Goal: Task Accomplishment & Management: Manage account settings

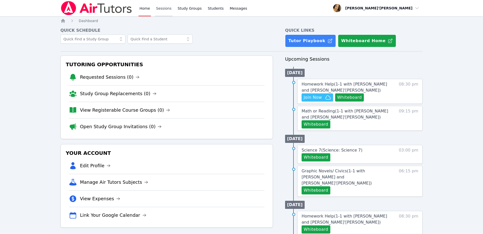
click at [163, 9] on link "Sessions" at bounding box center [164, 8] width 18 height 16
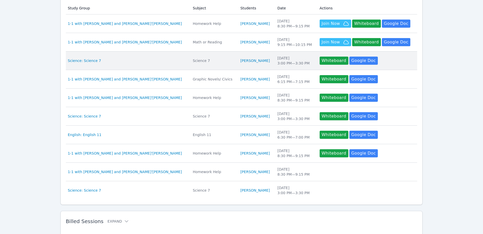
scroll to position [125, 0]
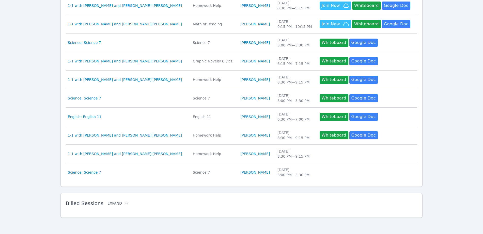
click at [116, 202] on button "Expand" at bounding box center [119, 203] width 22 height 5
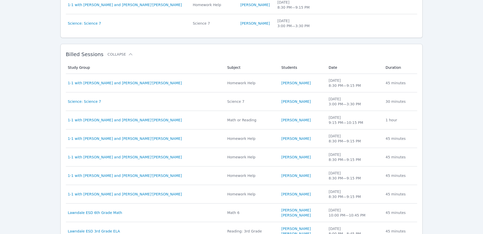
scroll to position [284, 0]
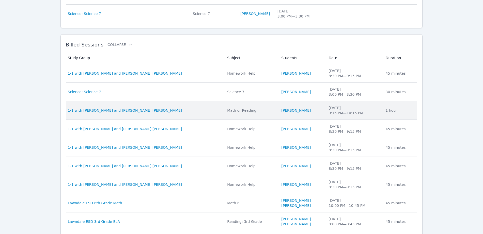
click at [108, 112] on span "1-1 with [PERSON_NAME] and [PERSON_NAME]'[PERSON_NAME]" at bounding box center [125, 110] width 114 height 5
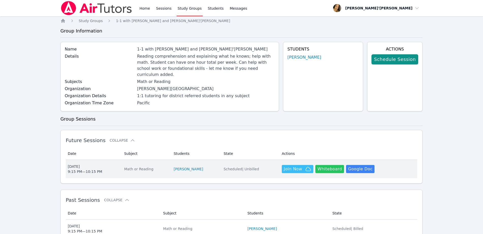
click at [322, 165] on button "Whiteboard" at bounding box center [329, 169] width 29 height 8
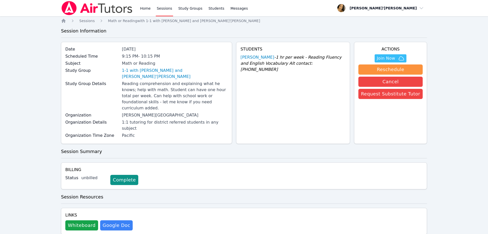
click at [161, 12] on link "Sessions" at bounding box center [165, 8] width 18 height 16
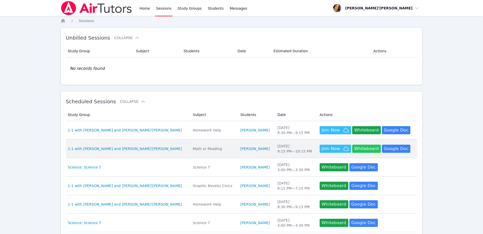
click at [350, 153] on td "Actions Hidden Join Now Whiteboard Hidden Google Doc" at bounding box center [367, 149] width 101 height 19
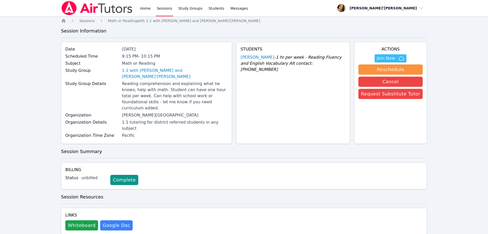
click at [347, 163] on div "Billing Status unbilled Complete" at bounding box center [244, 176] width 366 height 27
click at [85, 221] on button "Whiteboard" at bounding box center [81, 226] width 33 height 10
click at [164, 9] on link "Sessions" at bounding box center [165, 8] width 18 height 16
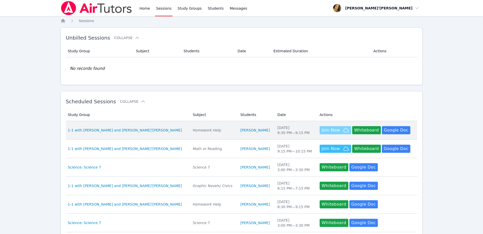
click at [325, 130] on span "Join Now" at bounding box center [331, 130] width 18 height 6
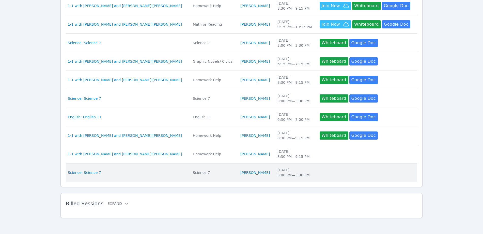
scroll to position [125, 0]
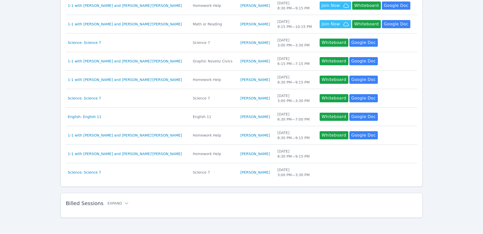
click at [104, 200] on div "Billed Sessions Expand" at bounding box center [234, 204] width 336 height 14
click at [110, 207] on div "Billed Sessions Expand" at bounding box center [234, 204] width 336 height 14
click at [116, 201] on h2 "Billed Sessions Expand" at bounding box center [234, 204] width 336 height 6
click at [119, 206] on button "Expand" at bounding box center [119, 203] width 22 height 5
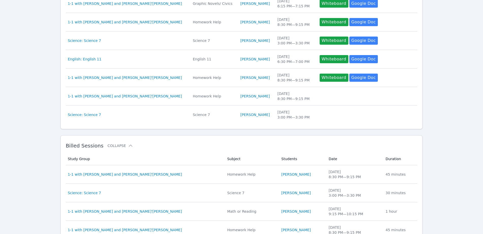
scroll to position [171, 0]
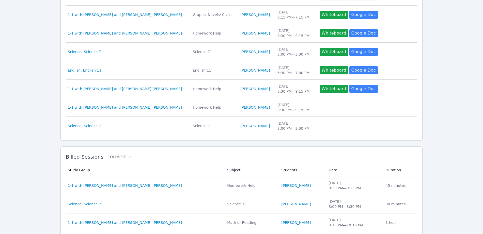
click at [155, 155] on h2 "Billed Sessions Collapse" at bounding box center [234, 157] width 336 height 6
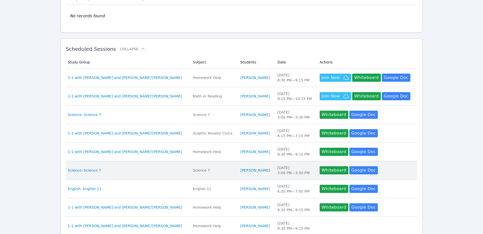
scroll to position [64, 0]
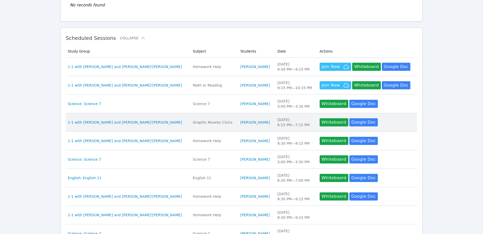
click at [239, 119] on td "Students Jaelah Wilson" at bounding box center [255, 122] width 37 height 19
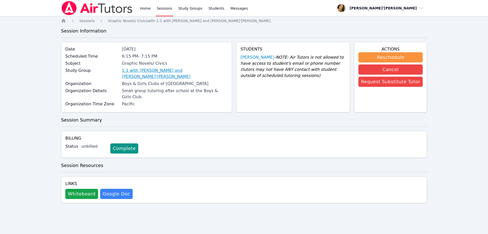
click at [202, 69] on link "1-1 with Jaelah Wilson and Lee'Tayna Hostick" at bounding box center [175, 74] width 106 height 12
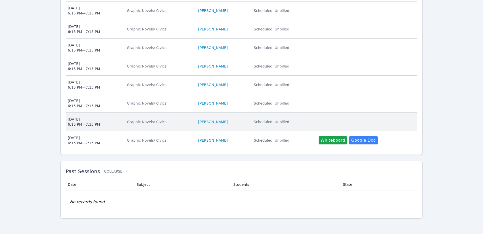
scroll to position [193, 0]
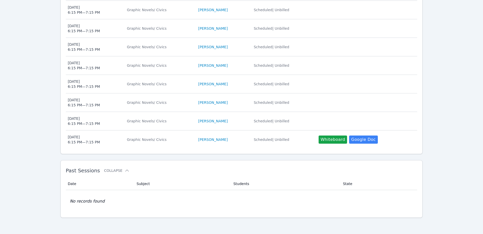
click at [303, 158] on div "Home Study Groups 1-1 with Jaelah Wilson and Lee'Tayna Hostick This study group…" at bounding box center [242, 30] width 363 height 410
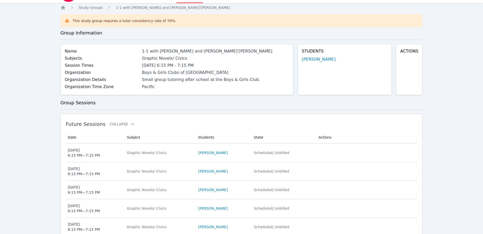
scroll to position [0, 0]
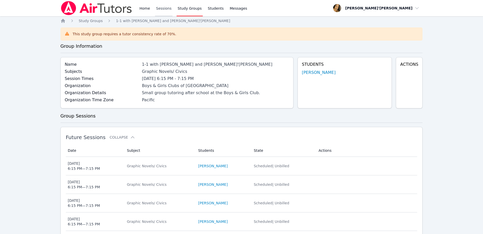
click at [165, 12] on link "Sessions" at bounding box center [164, 8] width 18 height 16
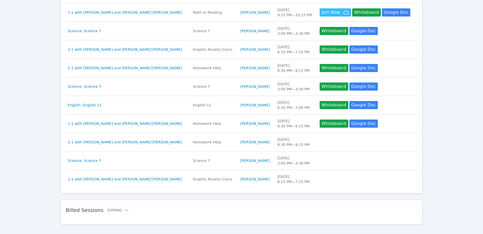
scroll to position [125, 0]
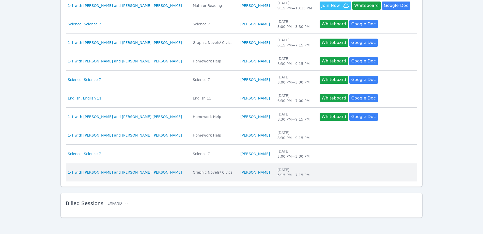
click at [350, 180] on td "Actions" at bounding box center [367, 172] width 101 height 18
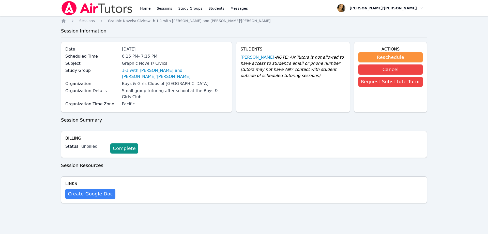
click at [163, 9] on link "Sessions" at bounding box center [165, 8] width 18 height 16
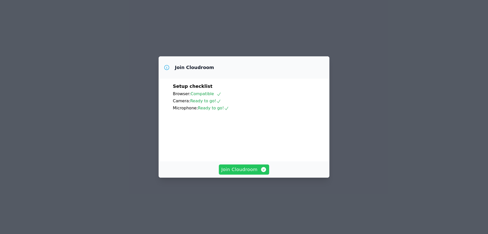
click at [240, 173] on span "Join Cloudroom" at bounding box center [244, 169] width 46 height 7
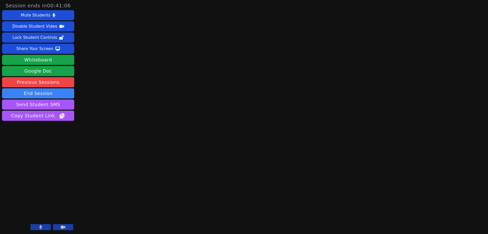
click at [39, 226] on button at bounding box center [41, 227] width 20 height 6
click at [40, 93] on button "End Session" at bounding box center [38, 93] width 72 height 10
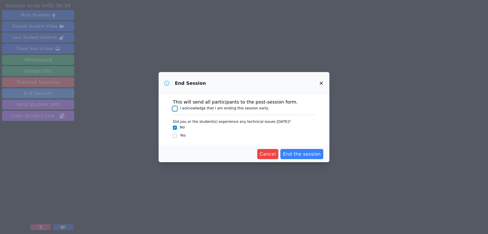
click at [176, 107] on input "I acknowledge that I am ending this session early." at bounding box center [175, 109] width 4 height 4
checkbox input "true"
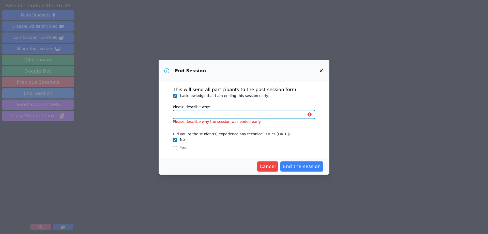
click at [182, 113] on input "Please describe why:" at bounding box center [244, 114] width 142 height 9
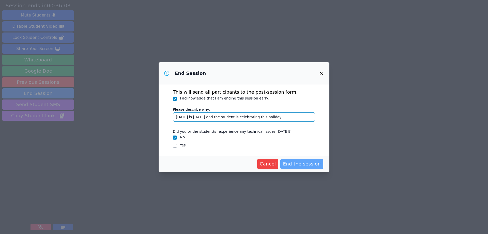
type input "Today is Rosh Hashanah and the student is celebrating this holiday."
click at [296, 167] on span "End the session" at bounding box center [302, 164] width 38 height 7
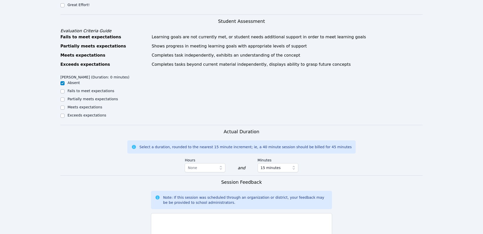
scroll to position [191, 0]
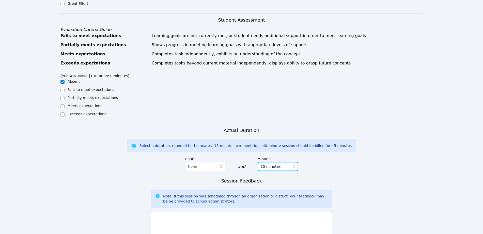
click at [268, 164] on span "15 minutes" at bounding box center [271, 167] width 20 height 6
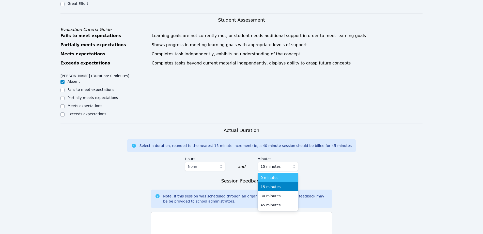
click at [267, 175] on span "0 minutes" at bounding box center [270, 177] width 18 height 5
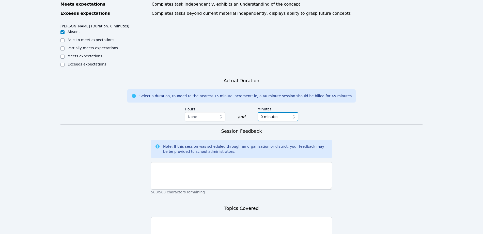
scroll to position [301, 0]
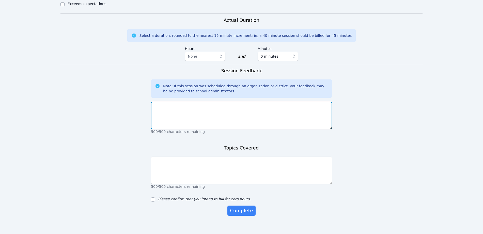
click at [247, 105] on textarea at bounding box center [241, 115] width 181 height 27
type textarea "Today is Rosh Hashanah, and the student is celebrating this holiday."
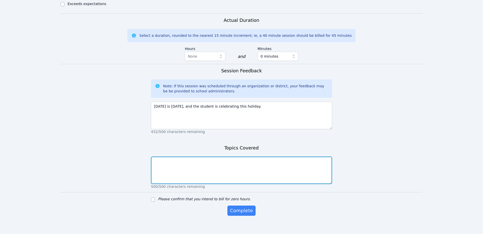
click at [246, 160] on textarea at bounding box center [241, 170] width 181 height 27
type textarea "n/a"
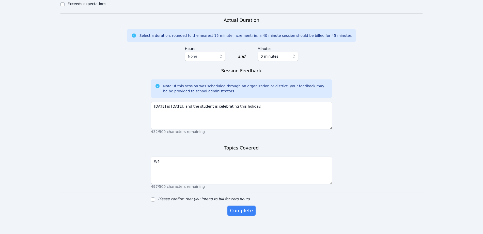
click at [178, 188] on form "Student Participation Do not enter a participation level for ABSENT students Et…" at bounding box center [242, 30] width 363 height 392
click at [176, 197] on label "Please confirm that you intend to bill for zero hours." at bounding box center [204, 199] width 93 height 4
click at [155, 198] on input "Please confirm that you intend to bill for zero hours." at bounding box center [153, 200] width 4 height 4
checkbox input "true"
click at [239, 210] on button "Complete" at bounding box center [242, 211] width 28 height 10
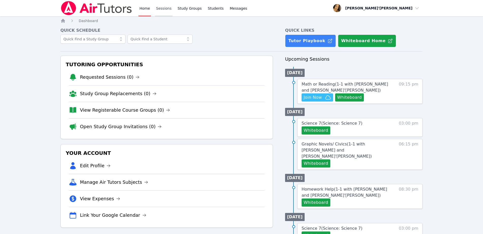
click at [162, 8] on link "Sessions" at bounding box center [164, 8] width 18 height 16
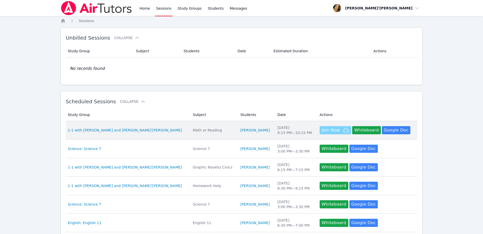
click at [322, 130] on span "Join Now" at bounding box center [331, 130] width 18 height 6
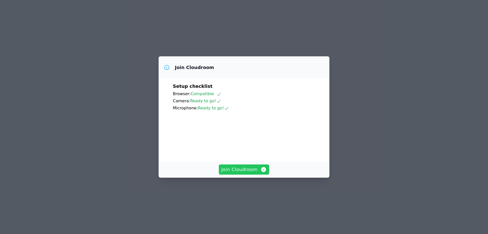
click at [243, 173] on span "Join Cloudroom" at bounding box center [244, 169] width 46 height 7
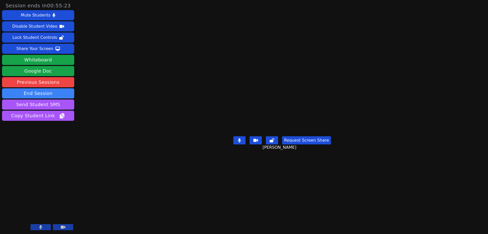
drag, startPoint x: 474, startPoint y: 95, endPoint x: 463, endPoint y: 98, distance: 11.2
click at [474, 95] on div "Session ends in 00:55:23 Mute Students Disable Student Video Lock Student Contr…" at bounding box center [244, 117] width 488 height 234
